Goal: Information Seeking & Learning: Find specific fact

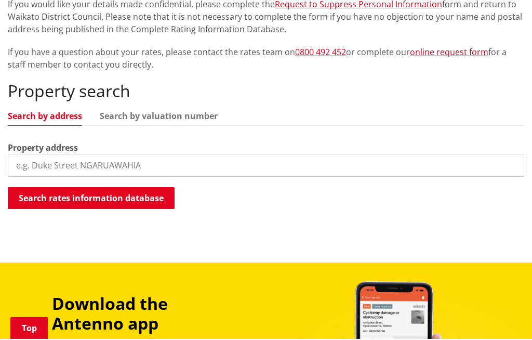
scroll to position [235, 0]
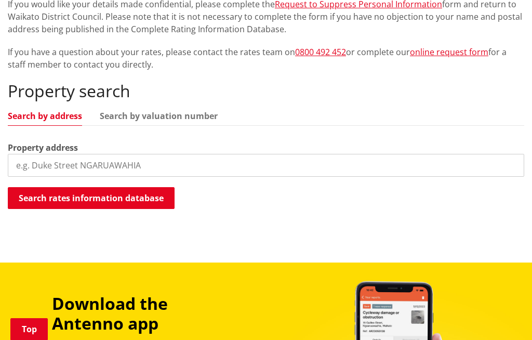
click at [42, 167] on input "search" at bounding box center [266, 165] width 516 height 23
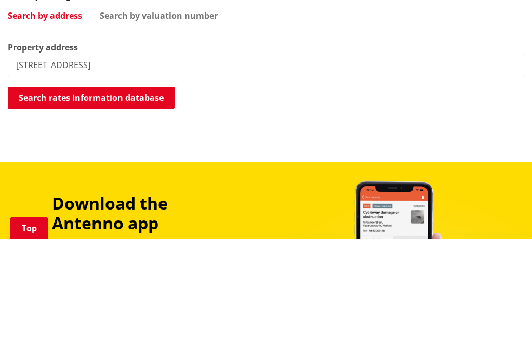
click at [55, 187] on button "Search rates information database" at bounding box center [91, 198] width 167 height 22
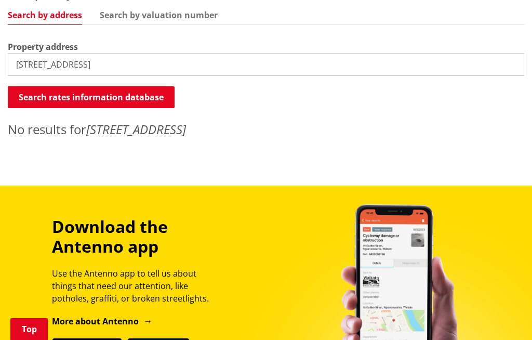
click at [145, 62] on input "[STREET_ADDRESS]" at bounding box center [266, 64] width 516 height 23
click at [73, 101] on button "Search rates information database" at bounding box center [91, 98] width 167 height 22
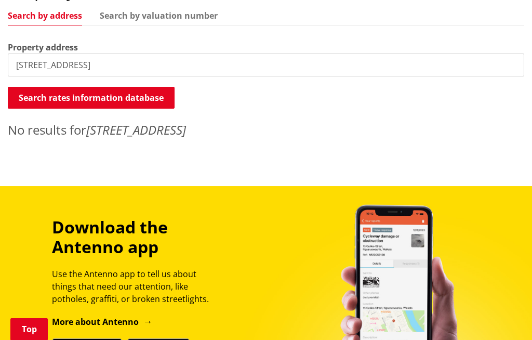
click at [101, 68] on input "[STREET_ADDRESS]" at bounding box center [266, 64] width 516 height 23
type input "[STREET_ADDRESS]"
click at [57, 97] on button "Search rates information database" at bounding box center [91, 98] width 167 height 22
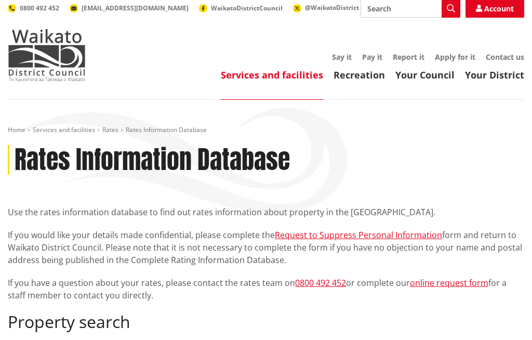
scroll to position [0, 0]
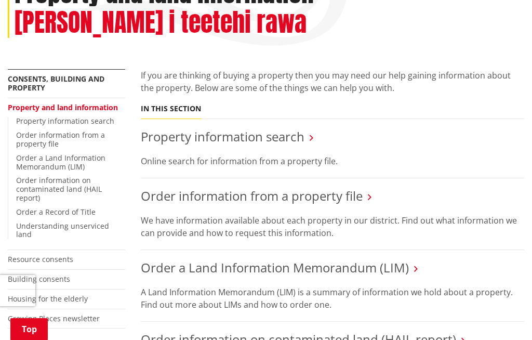
scroll to position [169, 0]
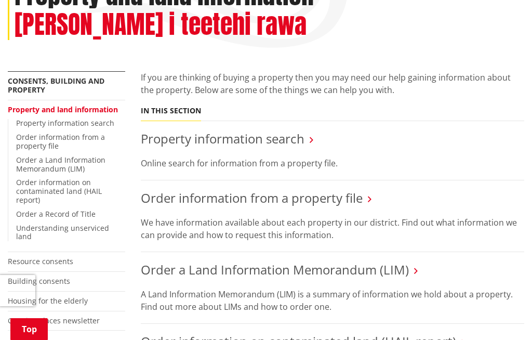
click at [152, 143] on link "Property information search" at bounding box center [223, 138] width 164 height 17
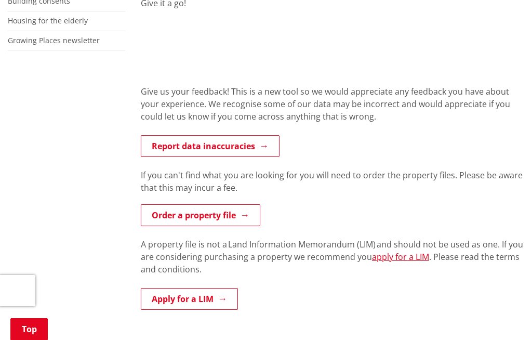
scroll to position [721, 0]
